Goal: Ask a question

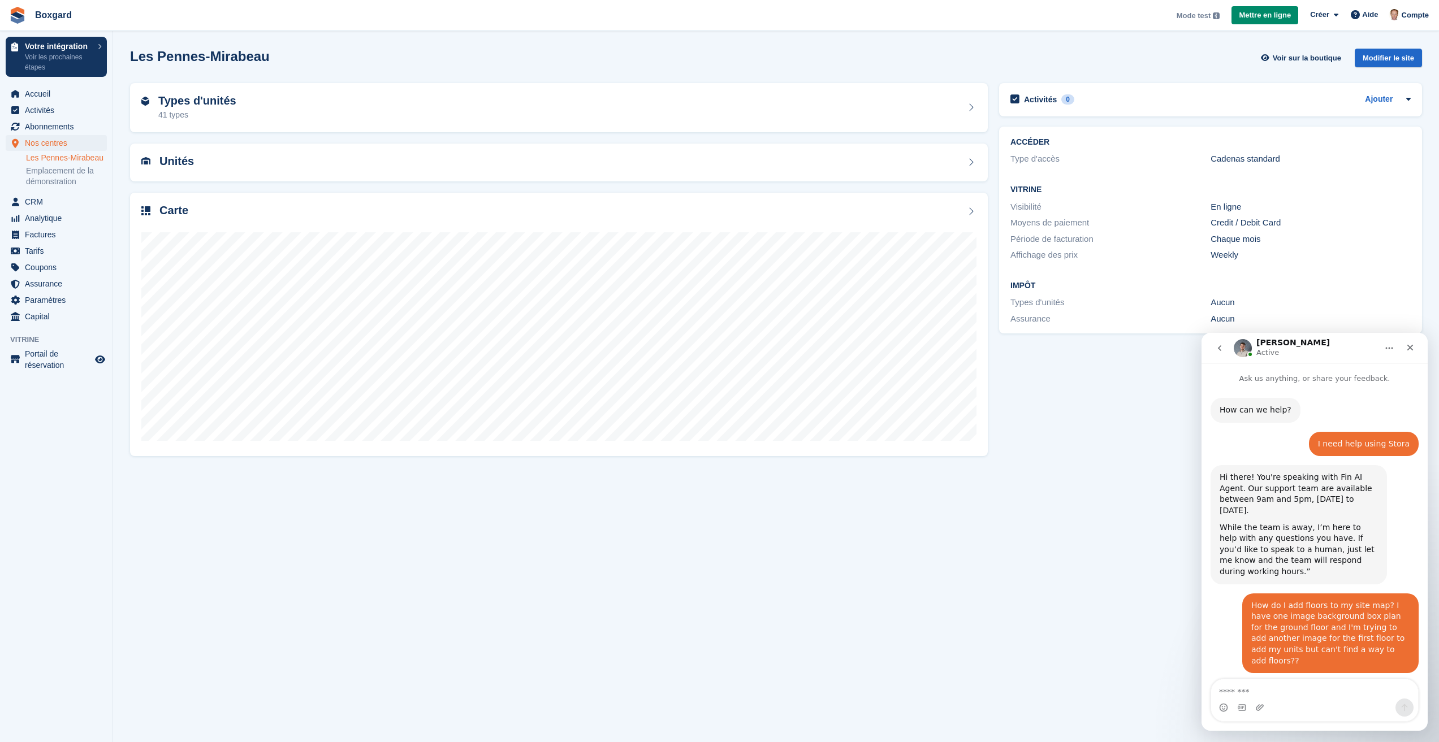
scroll to position [1004, 0]
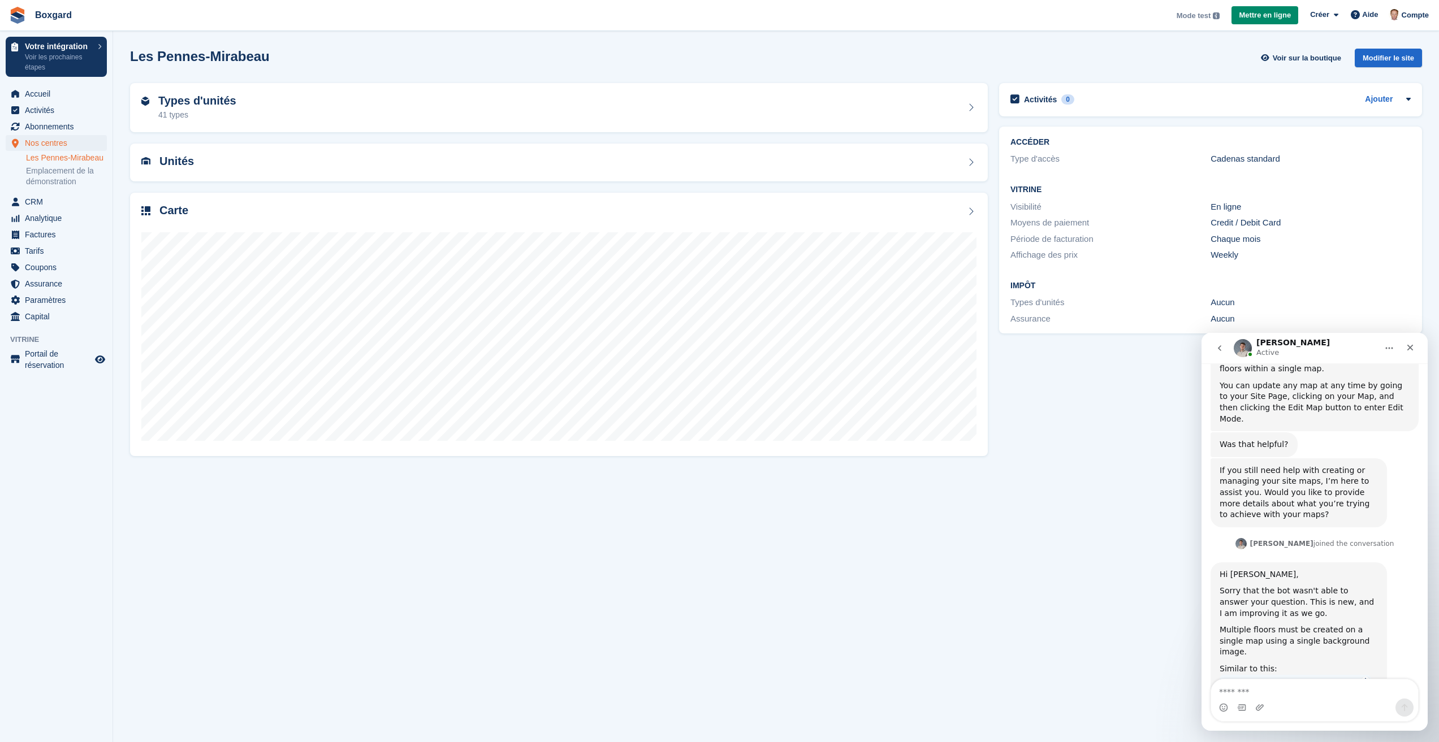
click at [1296, 625] on div "Multiple floors must be created on a single map using a single background image." at bounding box center [1298, 641] width 158 height 33
click at [1279, 690] on textarea "Message…" at bounding box center [1314, 689] width 207 height 19
type textarea "******"
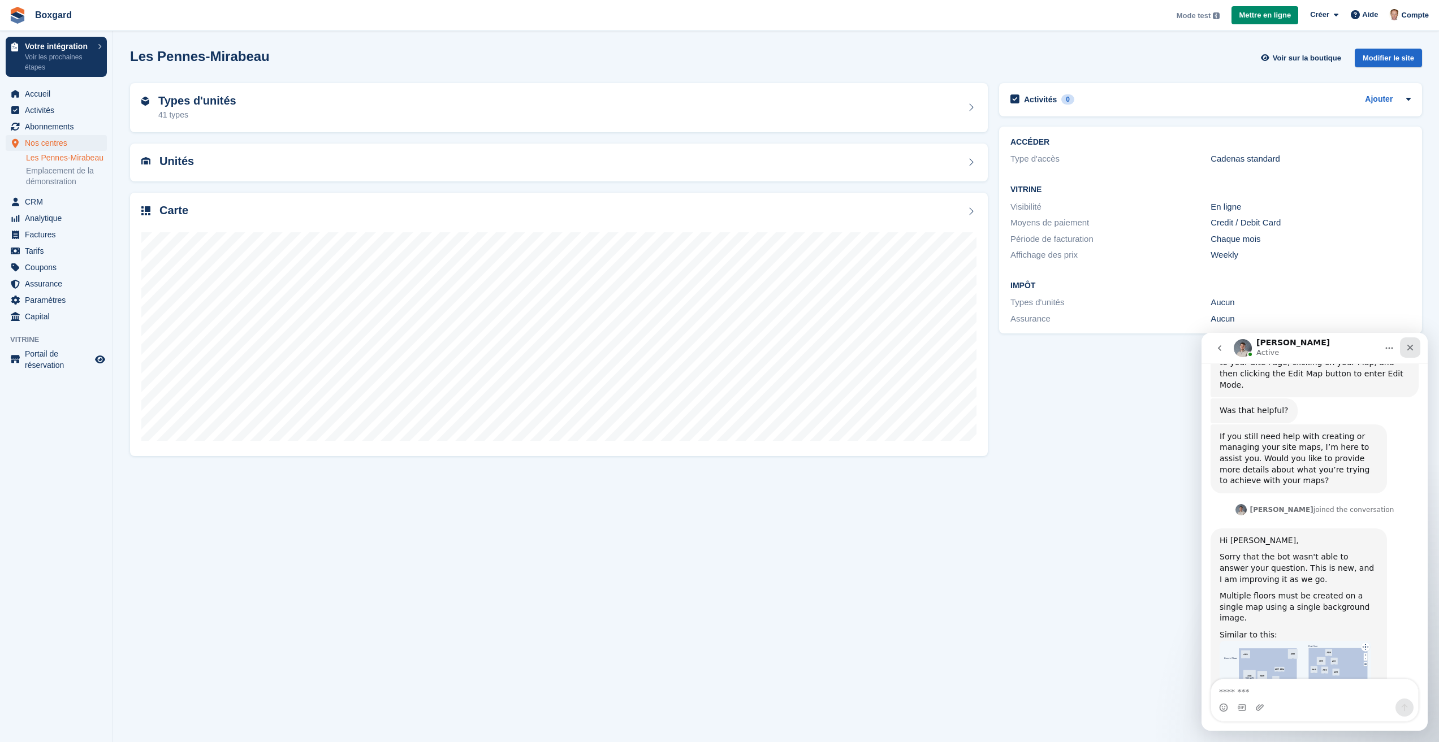
click at [1409, 347] on icon "Close" at bounding box center [1410, 348] width 6 height 6
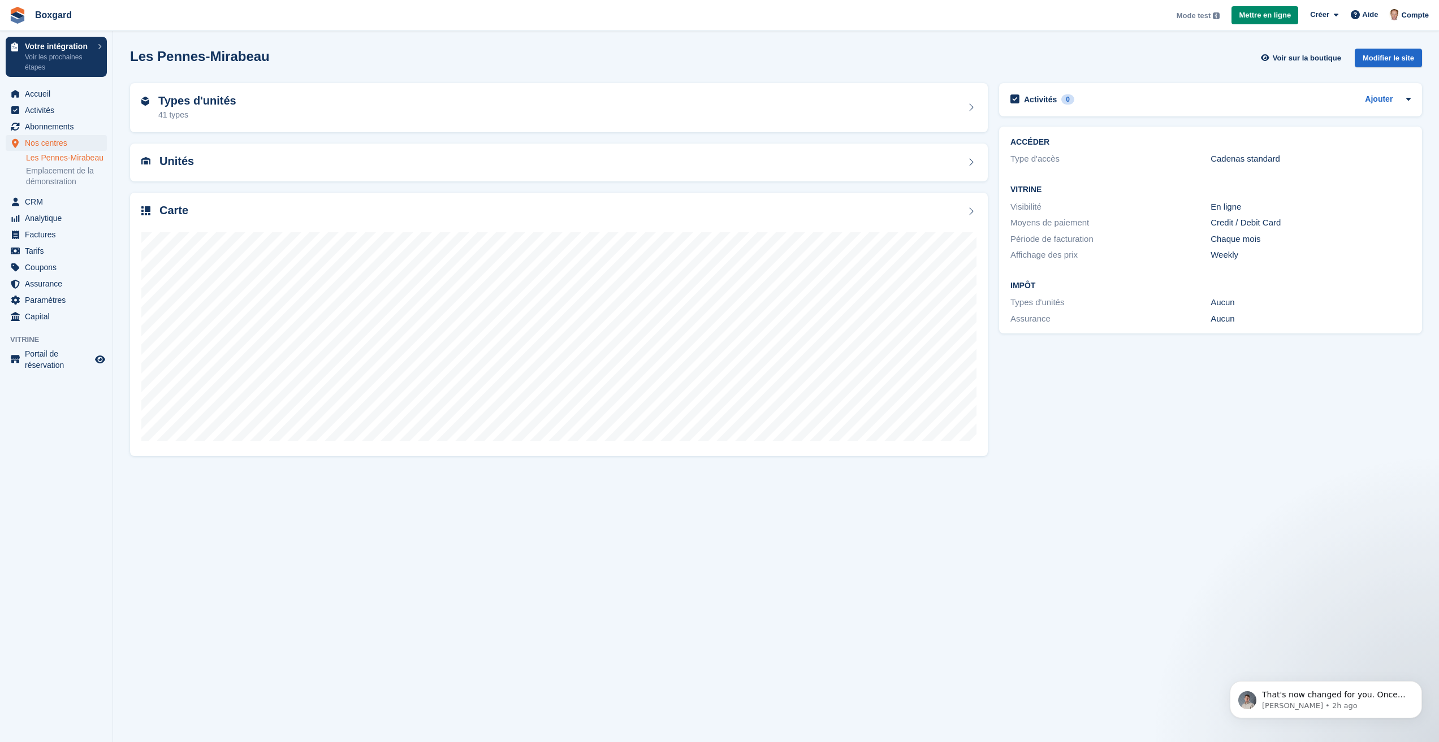
scroll to position [0, 0]
click at [1163, 504] on section "Les Pennes-Mirabeau Voir sur la boutique Modifier le site Types d'unités 41 typ…" at bounding box center [776, 371] width 1326 height 742
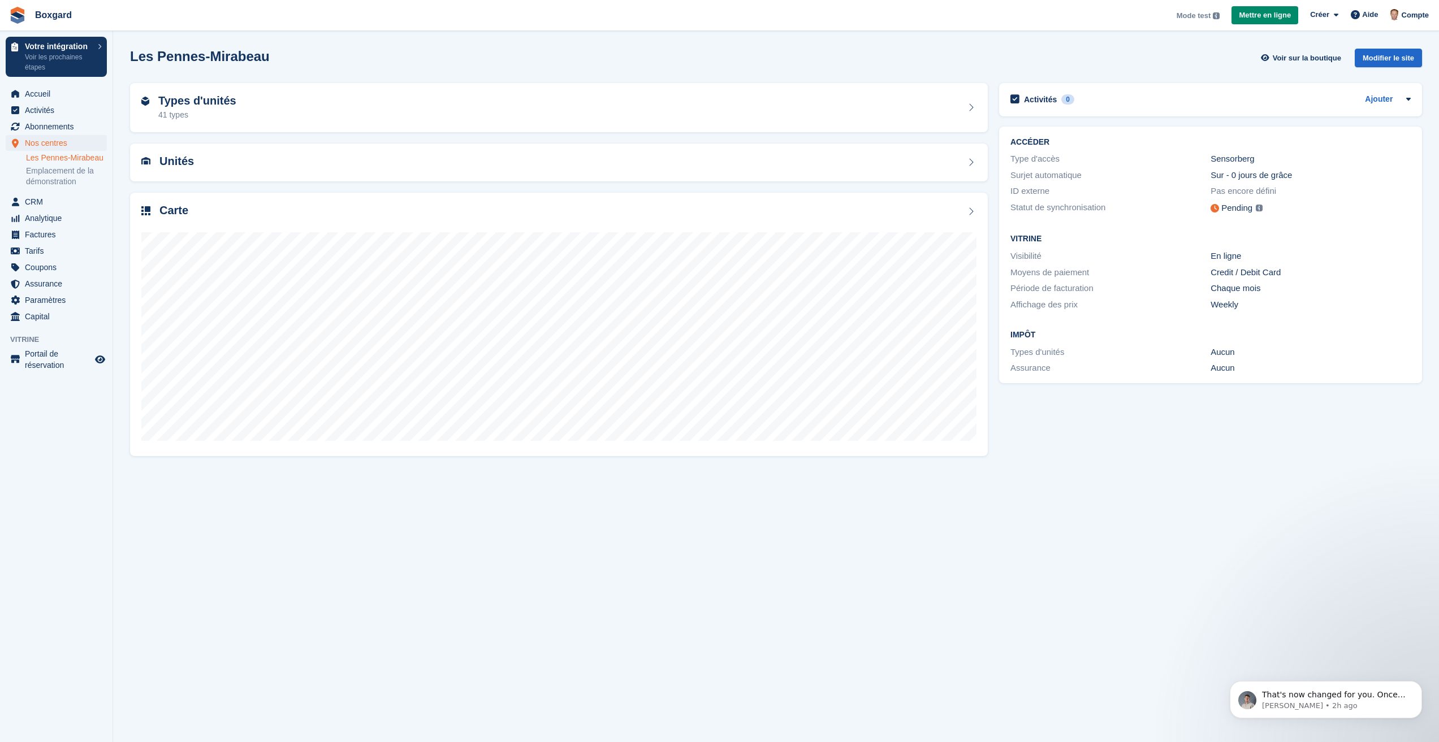
click at [119, 187] on section "Les Pennes-Mirabeau Voir sur la boutique Modifier le site Types d'unités 41 typ…" at bounding box center [776, 371] width 1326 height 742
